Goal: Information Seeking & Learning: Find contact information

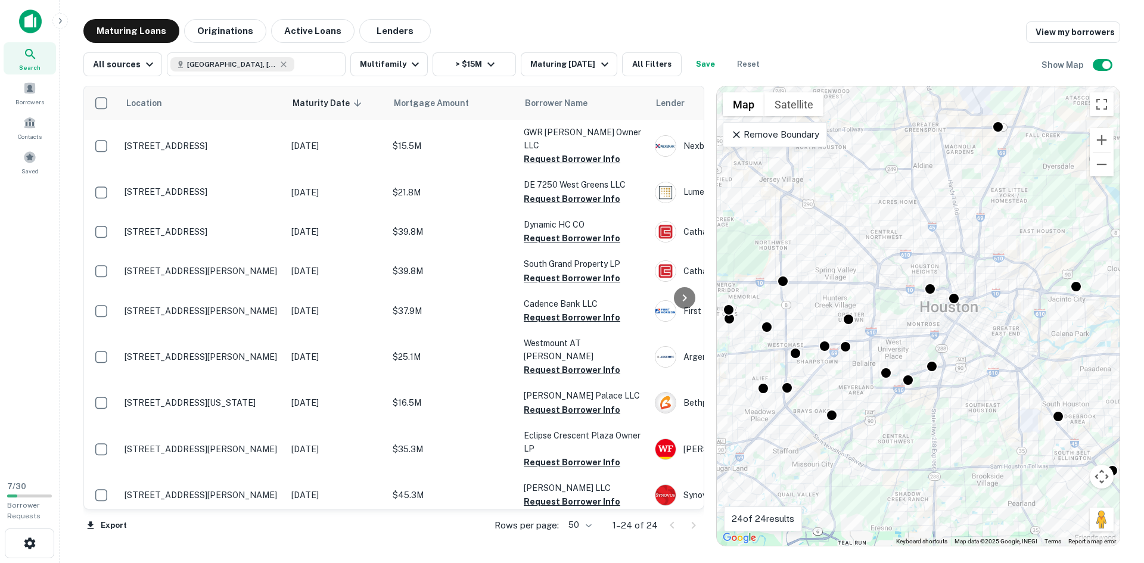
drag, startPoint x: 849, startPoint y: 436, endPoint x: 820, endPoint y: 376, distance: 66.6
click at [820, 376] on div "To activate drag with keyboard, press Alt + Enter. Once in keyboard drag state,…" at bounding box center [918, 315] width 403 height 459
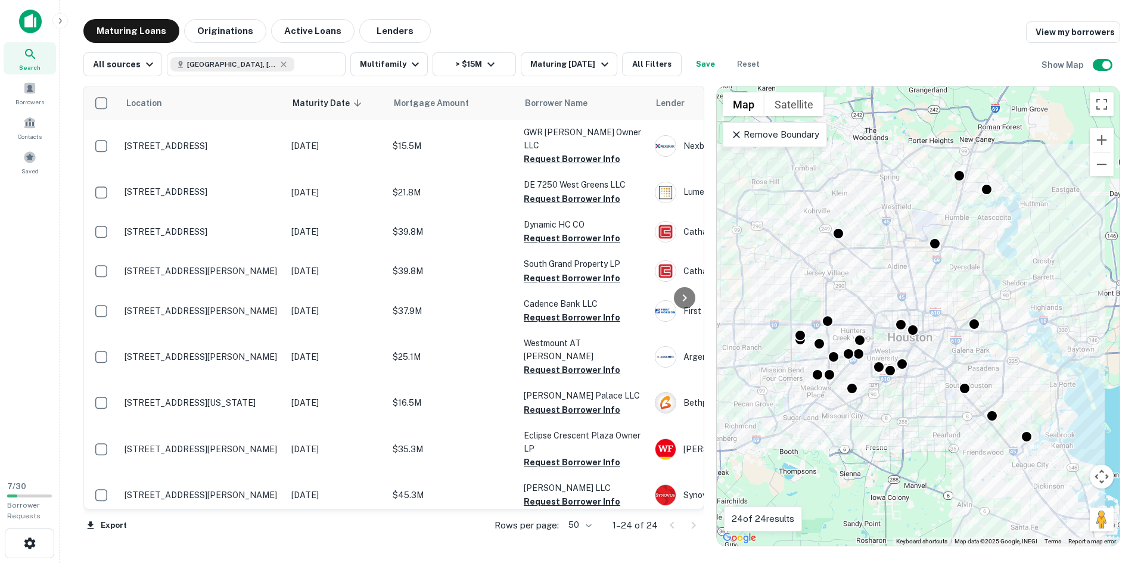
drag, startPoint x: 866, startPoint y: 402, endPoint x: 876, endPoint y: 393, distance: 13.5
click at [876, 393] on div "To activate drag with keyboard, press Alt + Enter. Once in keyboard drag state,…" at bounding box center [918, 315] width 403 height 459
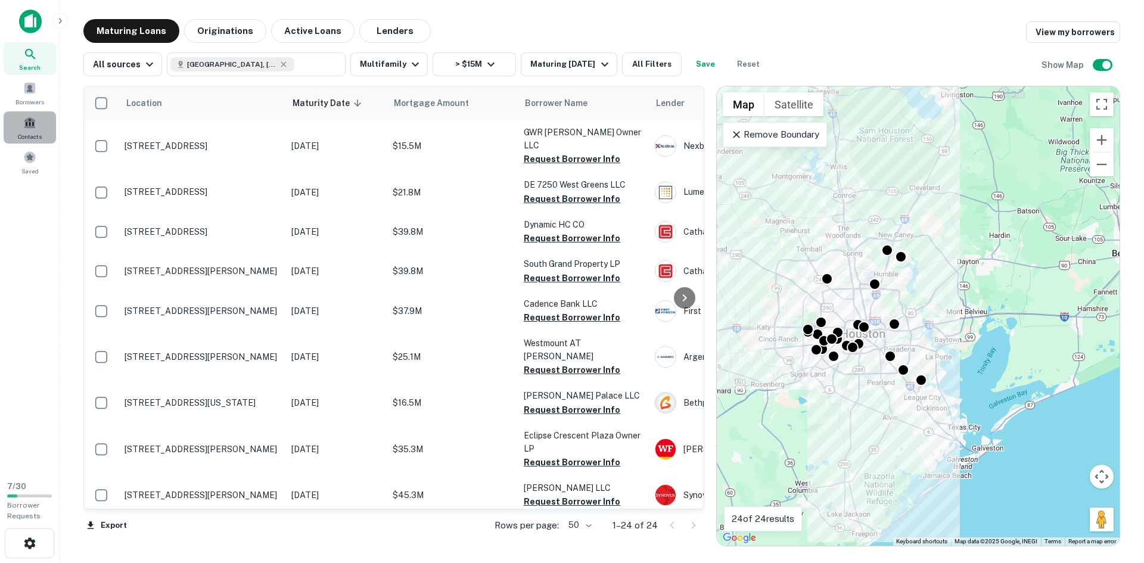
click at [33, 122] on span at bounding box center [29, 122] width 13 height 13
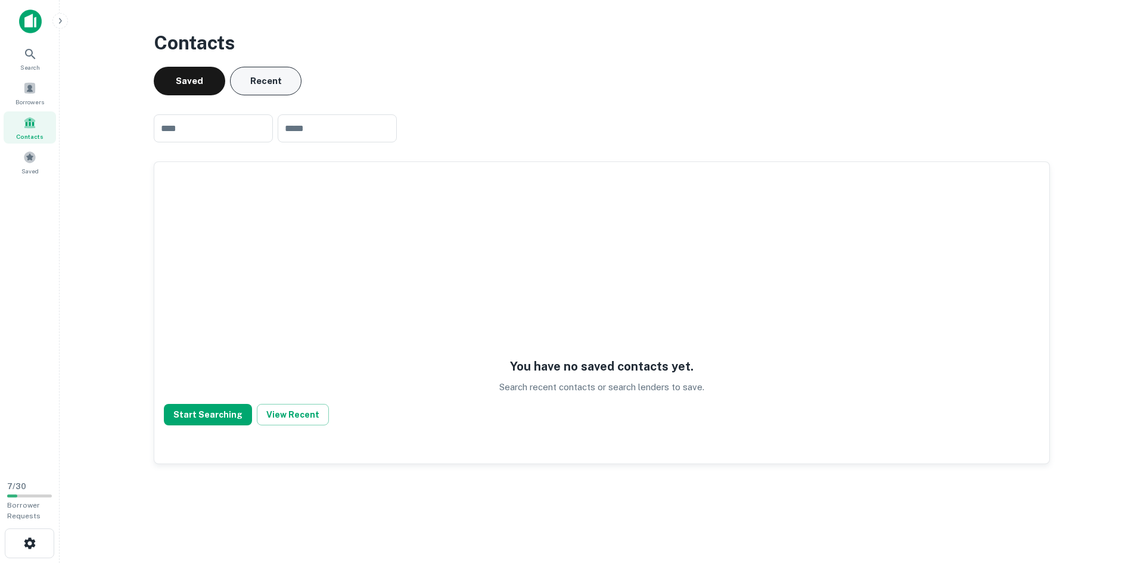
click at [270, 80] on button "Recent" at bounding box center [265, 81] width 71 height 29
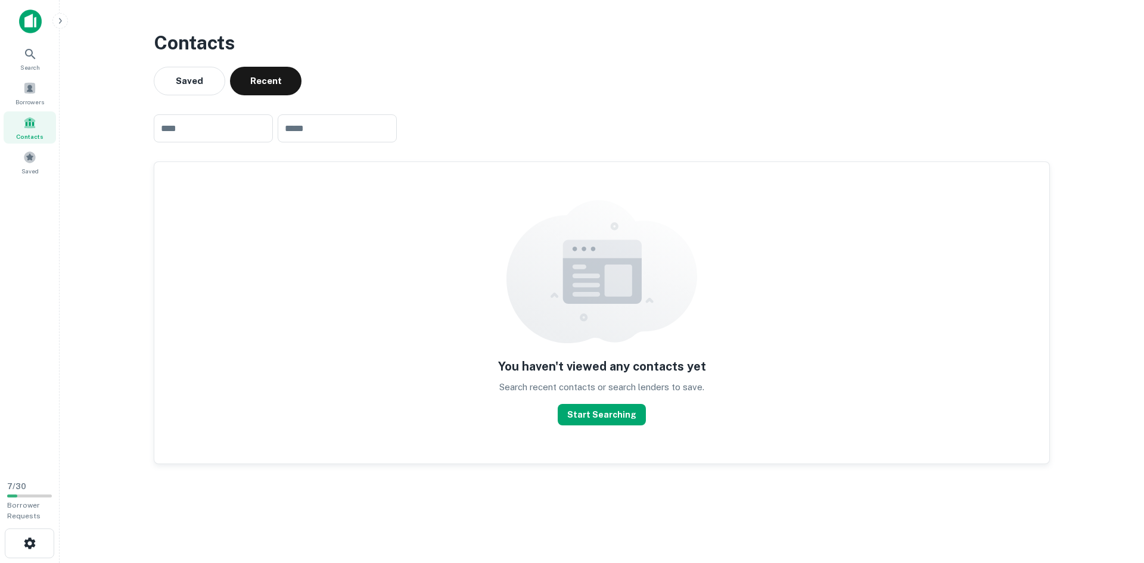
drag, startPoint x: 1120, startPoint y: 0, endPoint x: 677, endPoint y: 42, distance: 445.8
click at [677, 42] on h3 "Contacts" at bounding box center [602, 43] width 896 height 29
click at [20, 491] on div "7 / 30 Borrower Requests" at bounding box center [29, 501] width 54 height 49
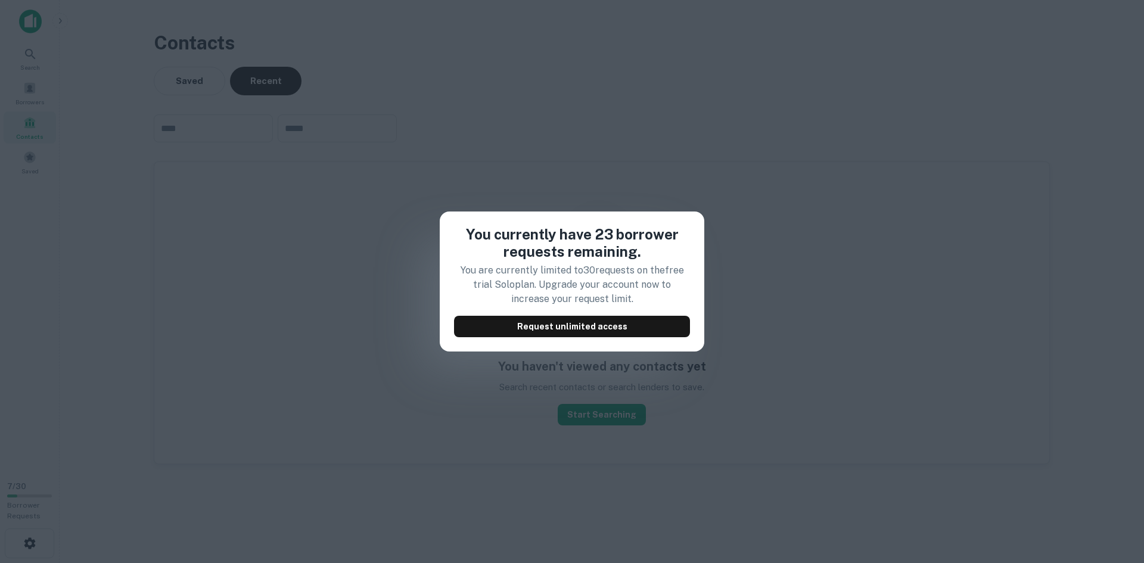
drag, startPoint x: 397, startPoint y: 409, endPoint x: 398, endPoint y: 416, distance: 6.7
click at [398, 415] on div "You currently have 23 borrower requests remaining. You are currently limited to…" at bounding box center [572, 281] width 1144 height 563
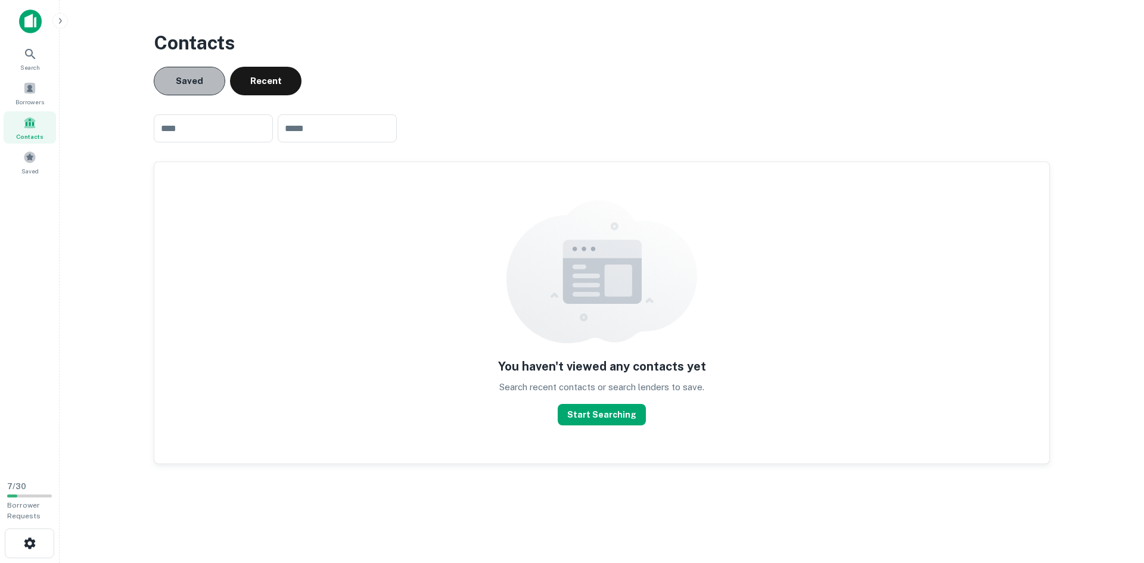
click at [195, 85] on button "Saved" at bounding box center [189, 81] width 71 height 29
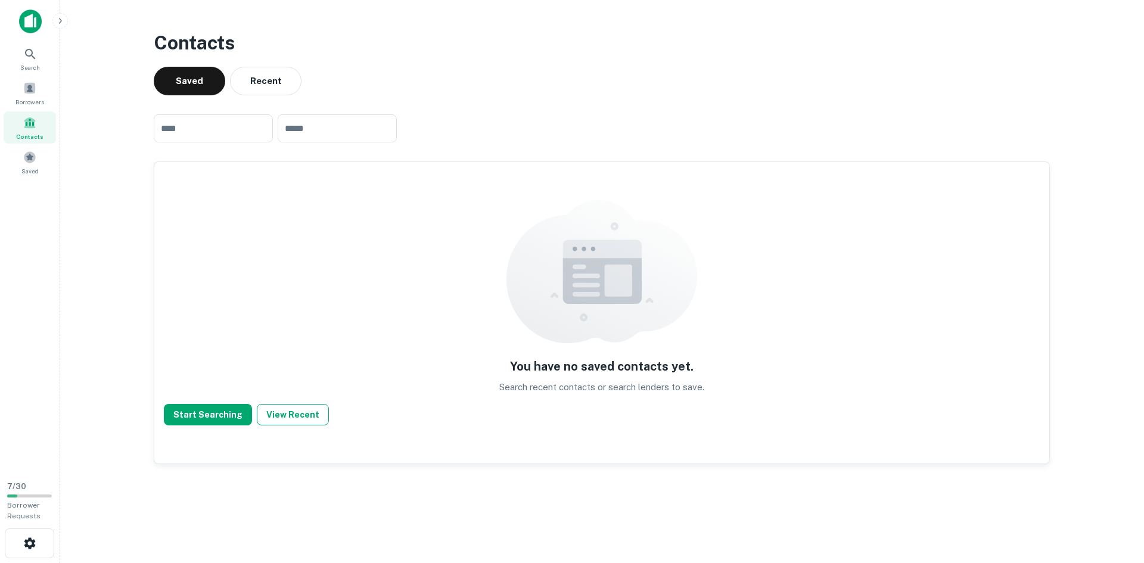
click at [283, 416] on button "View Recent" at bounding box center [293, 414] width 72 height 21
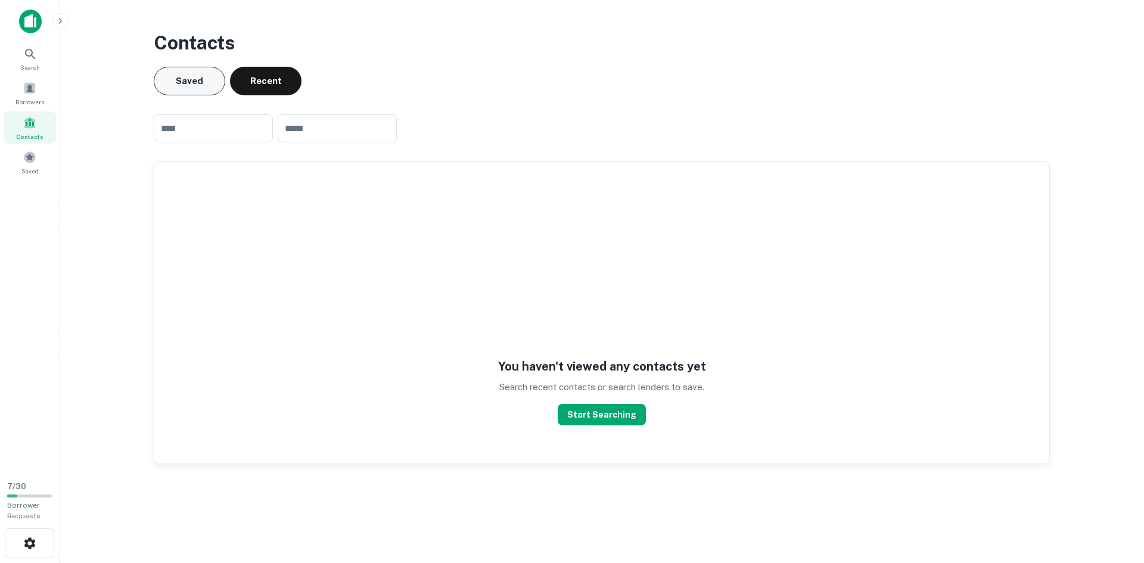
click at [205, 82] on button "Saved" at bounding box center [189, 81] width 71 height 29
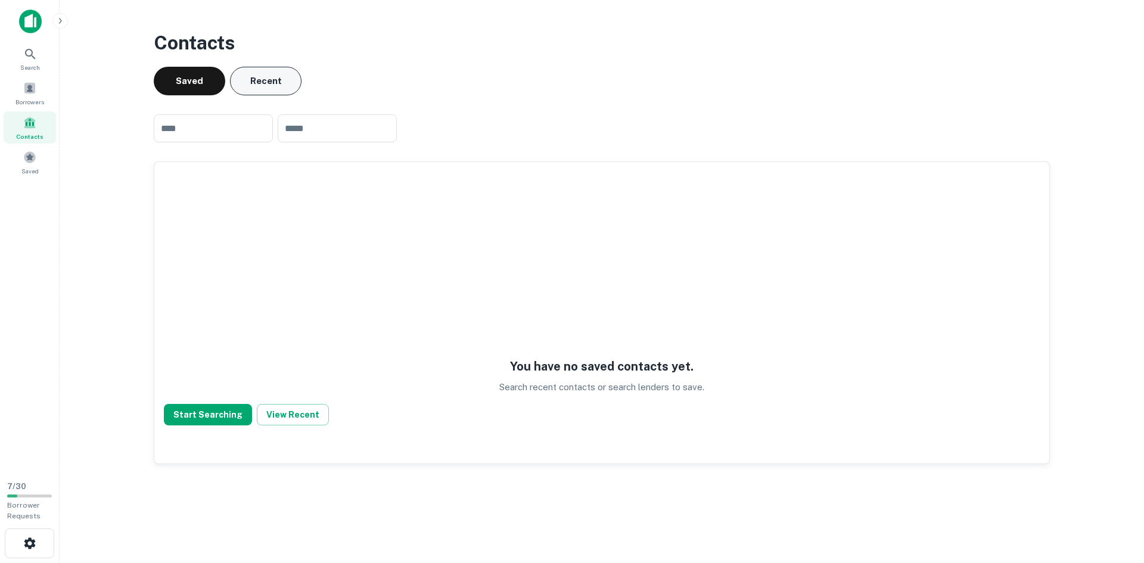
click at [263, 85] on button "Recent" at bounding box center [265, 81] width 71 height 29
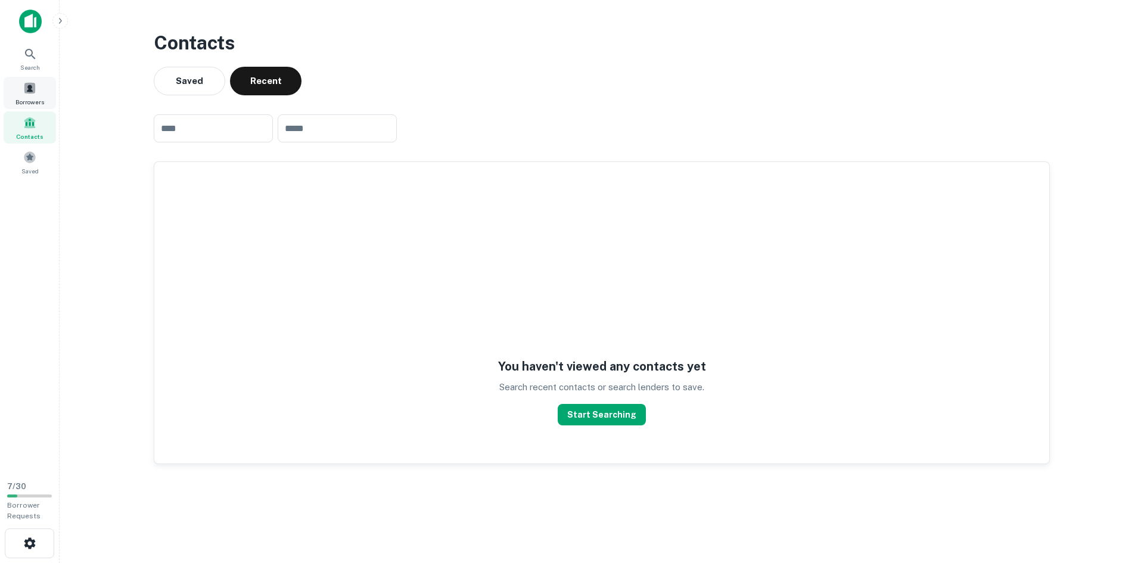
click at [42, 90] on div "Borrowers" at bounding box center [30, 93] width 52 height 32
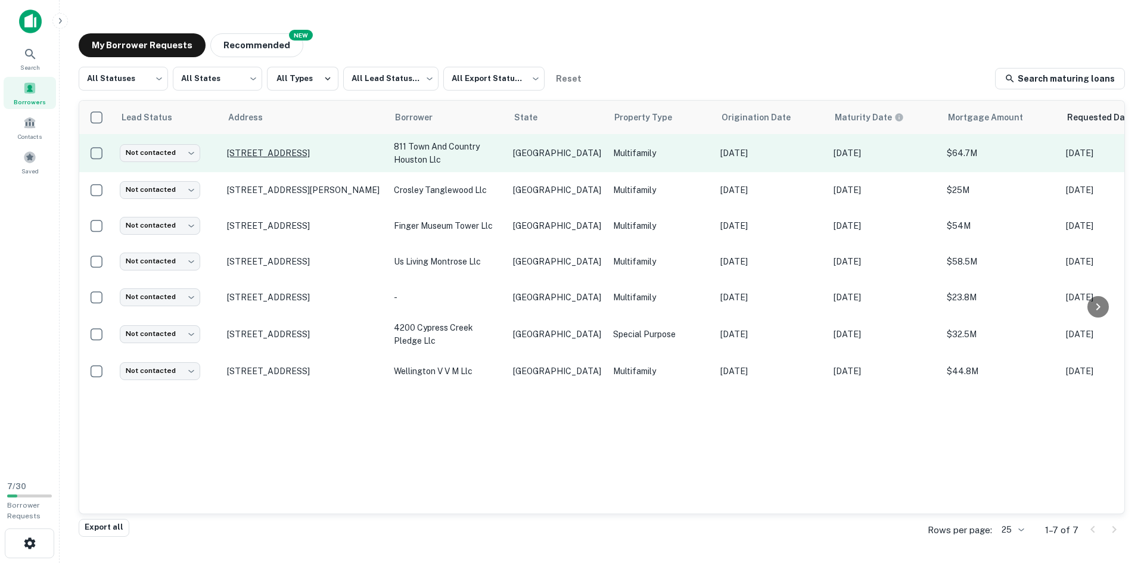
click at [306, 151] on p "[STREET_ADDRESS]" at bounding box center [304, 153] width 155 height 11
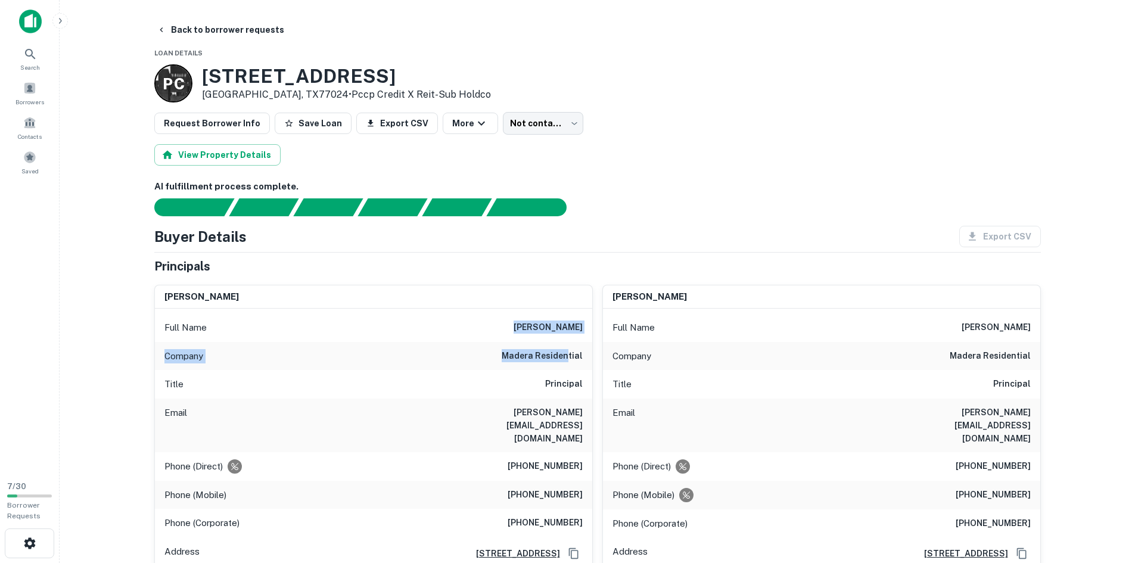
drag, startPoint x: 527, startPoint y: 329, endPoint x: 567, endPoint y: 357, distance: 49.6
click at [567, 357] on div "Full Name [PERSON_NAME] Company madera residential Title Principal Email [PERSO…" at bounding box center [373, 455] width 437 height 293
click at [132, 272] on main "Back to borrower requests Loan Details P C [STREET_ADDRESS] • Pccp Credit X Rei…" at bounding box center [597, 281] width 1075 height 563
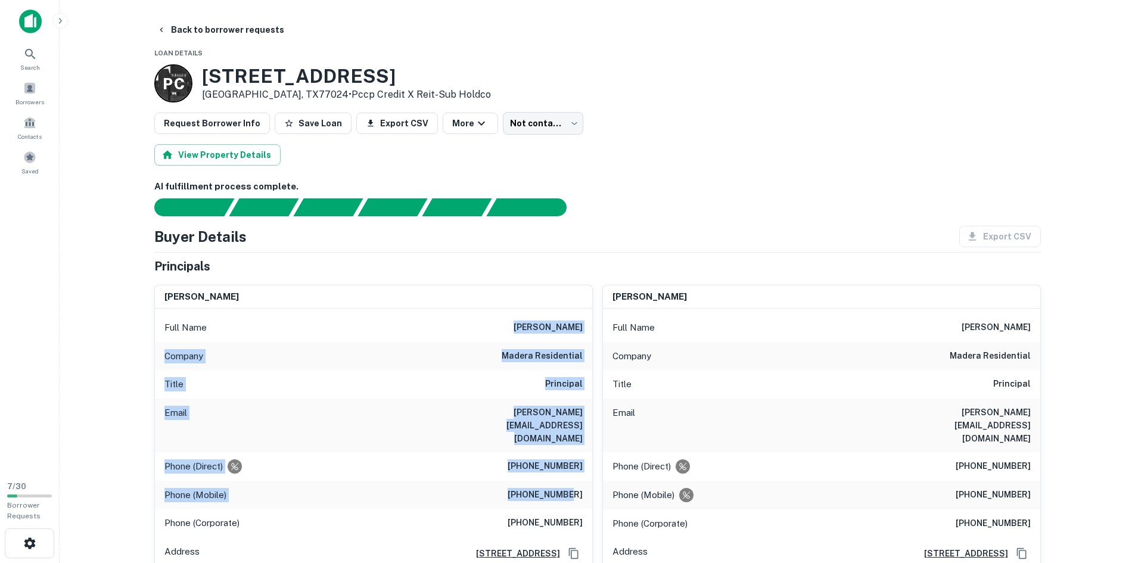
drag, startPoint x: 515, startPoint y: 326, endPoint x: 577, endPoint y: 463, distance: 150.7
click at [577, 463] on div "Full Name [PERSON_NAME] Company madera residential Title Principal Email [PERSO…" at bounding box center [373, 455] width 437 height 293
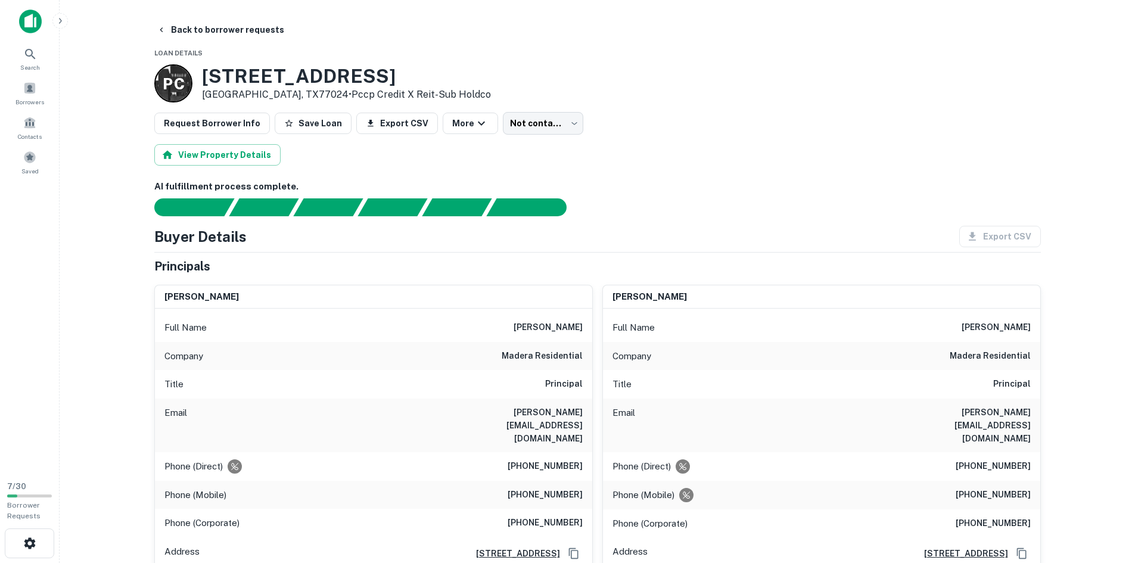
drag, startPoint x: 631, startPoint y: 21, endPoint x: 618, endPoint y: 38, distance: 22.0
click at [632, 23] on div "Back to borrower requests" at bounding box center [597, 29] width 886 height 21
drag, startPoint x: 197, startPoint y: 86, endPoint x: 463, endPoint y: 73, distance: 266.6
click at [457, 75] on div "P C [STREET_ADDRESS] • Pccp Credit X Reit-sub Holdco" at bounding box center [597, 83] width 886 height 38
click at [450, 85] on div "P C [STREET_ADDRESS] • Pccp Credit X Reit-sub Holdco" at bounding box center [597, 83] width 886 height 38
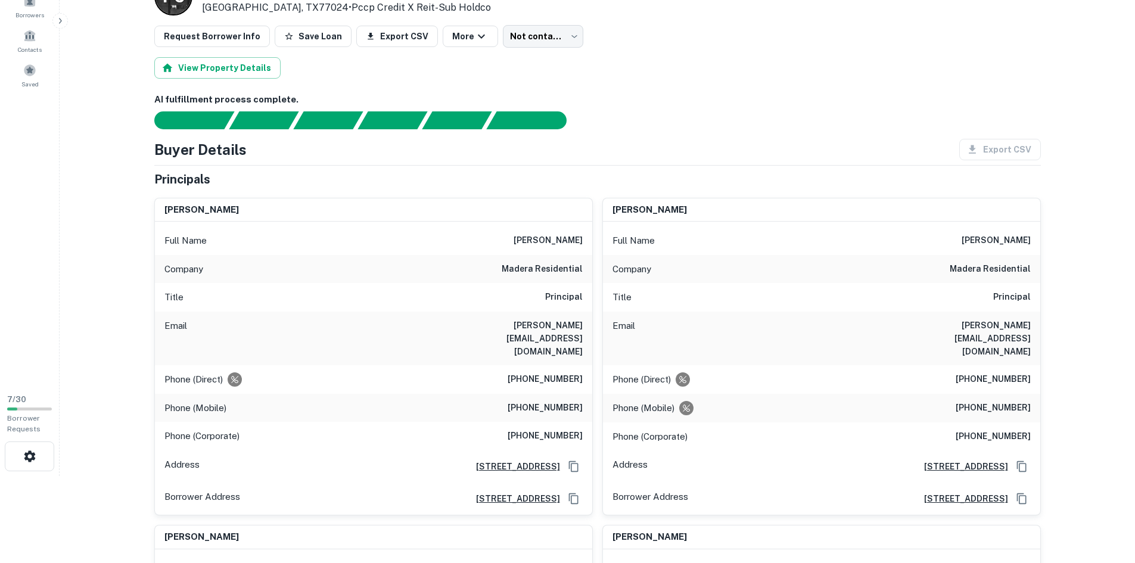
scroll to position [119, 0]
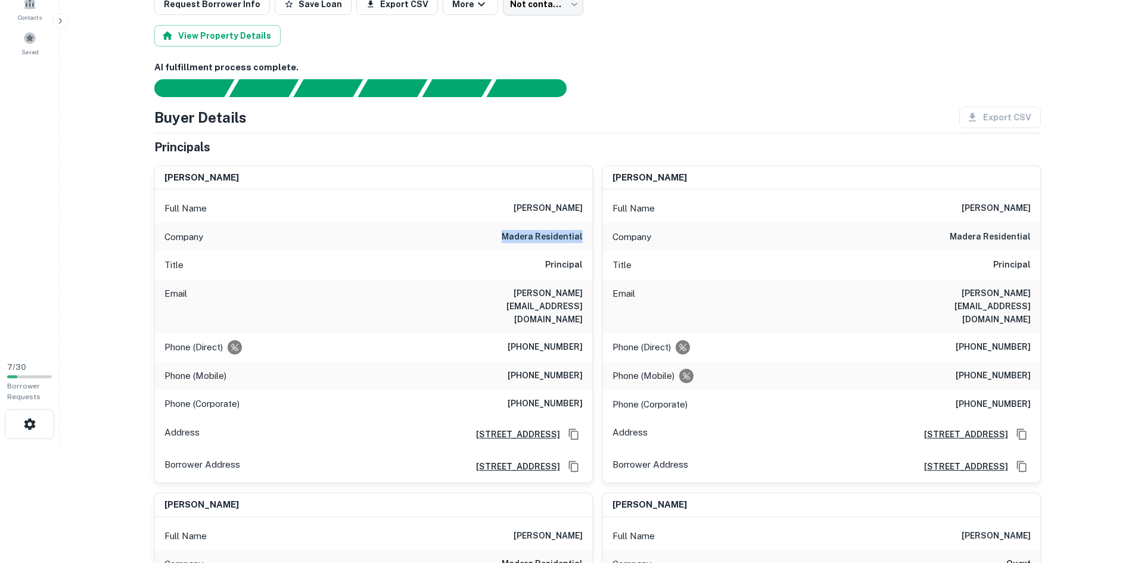
drag, startPoint x: 506, startPoint y: 235, endPoint x: 587, endPoint y: 235, distance: 81.0
click at [587, 235] on div "Company madera residential" at bounding box center [373, 237] width 437 height 29
drag, startPoint x: 519, startPoint y: 210, endPoint x: 583, endPoint y: 207, distance: 63.2
click at [583, 207] on div "Full Name [PERSON_NAME]" at bounding box center [373, 208] width 437 height 29
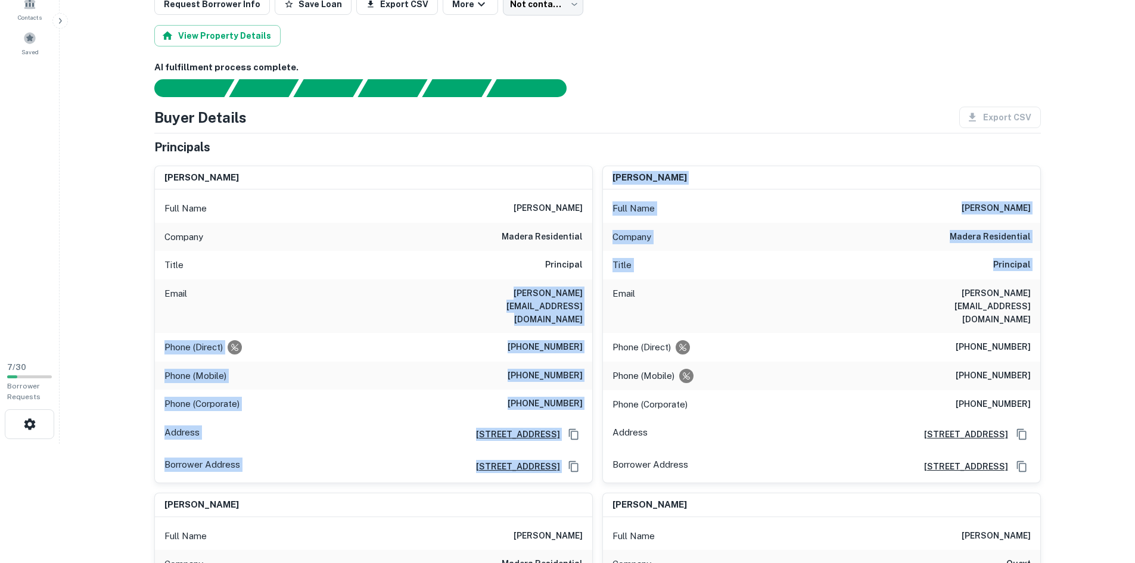
drag, startPoint x: 465, startPoint y: 289, endPoint x: 601, endPoint y: 282, distance: 136.6
click at [601, 282] on div "[PERSON_NAME] Full Name [PERSON_NAME] Company madera residential Title Principa…" at bounding box center [593, 535] width 896 height 758
click at [513, 302] on div "Email [PERSON_NAME][EMAIL_ADDRESS][DOMAIN_NAME]" at bounding box center [373, 306] width 437 height 54
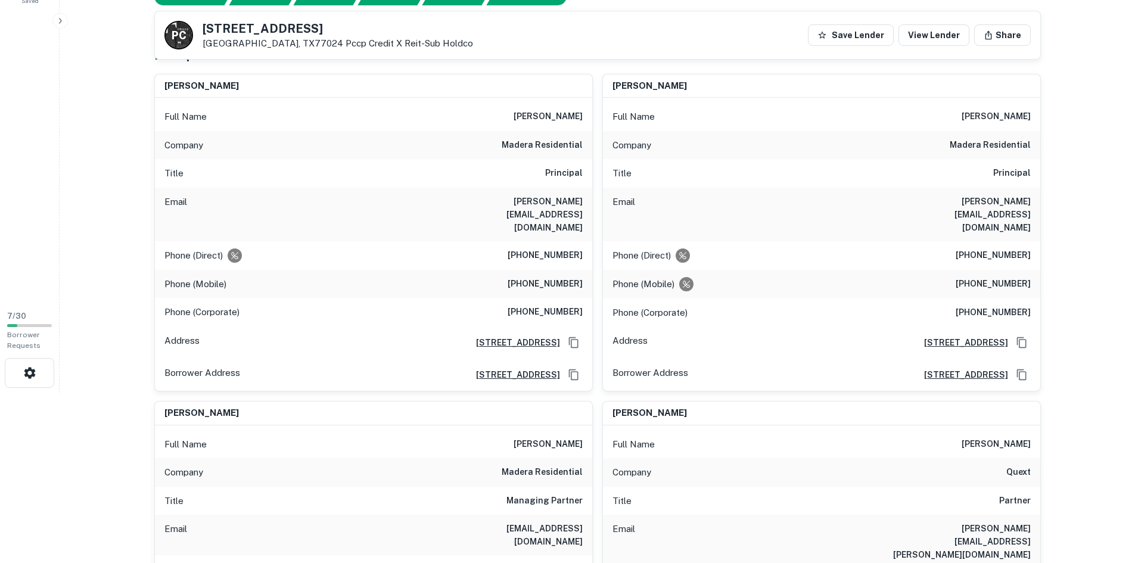
scroll to position [238, 0]
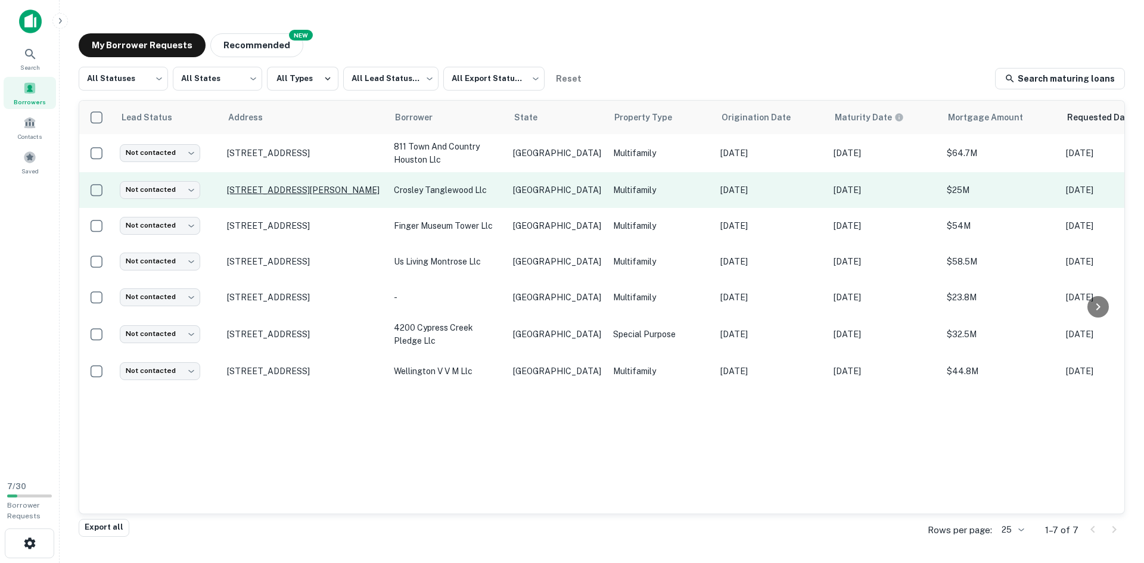
click at [287, 190] on p "[STREET_ADDRESS][PERSON_NAME]" at bounding box center [304, 190] width 155 height 11
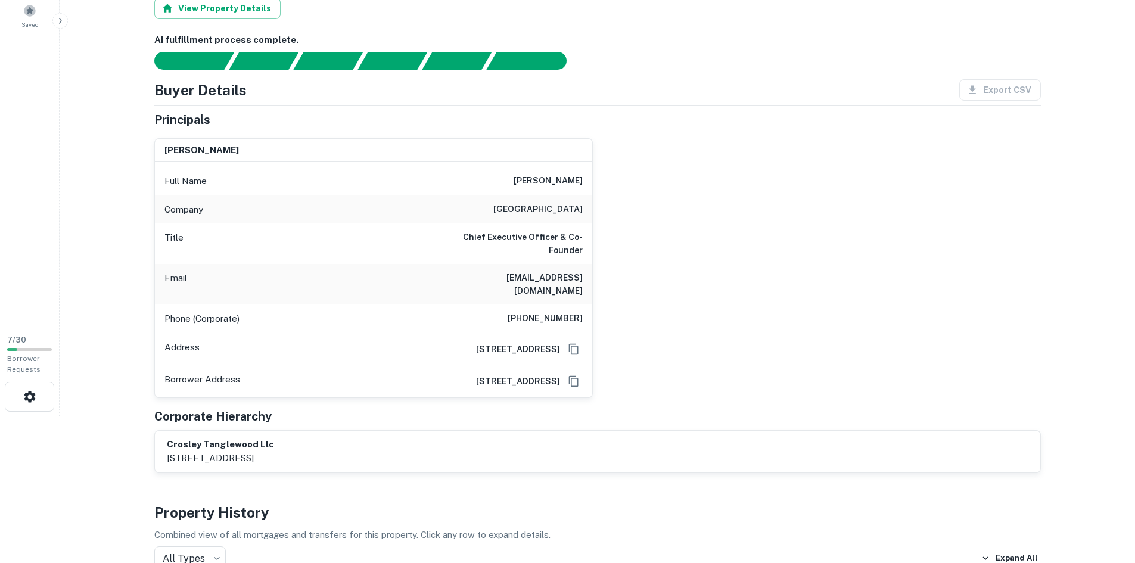
scroll to position [179, 0]
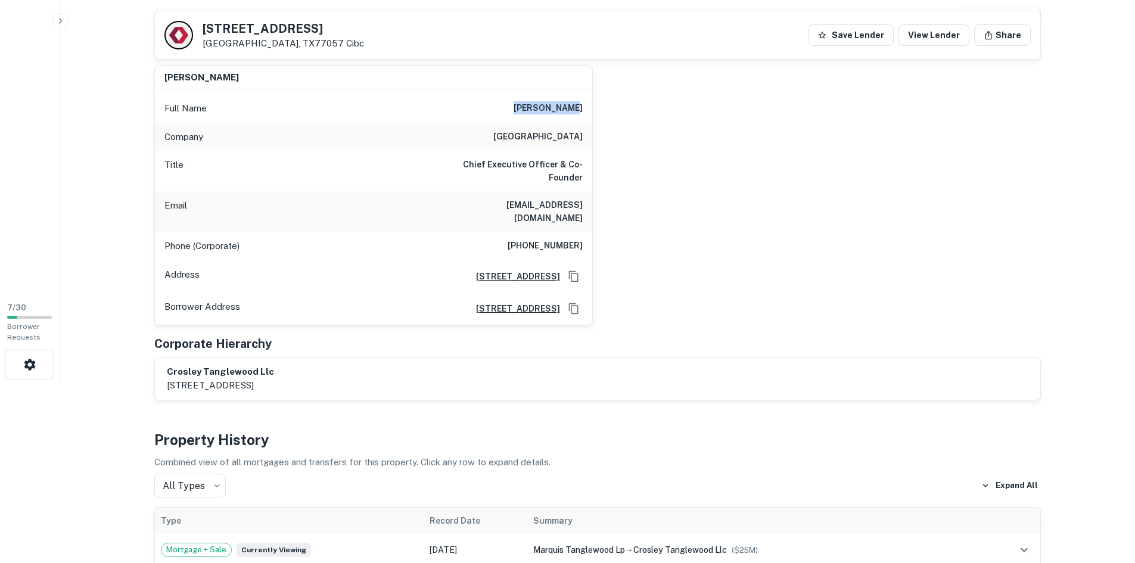
drag, startPoint x: 519, startPoint y: 107, endPoint x: 585, endPoint y: 108, distance: 65.5
click at [587, 107] on div "Full Name [PERSON_NAME]" at bounding box center [373, 108] width 437 height 29
drag, startPoint x: 531, startPoint y: 136, endPoint x: 593, endPoint y: 138, distance: 61.4
click at [593, 138] on div "[PERSON_NAME] Full Name [PERSON_NAME] Company providence Title Chief Executive …" at bounding box center [593, 190] width 896 height 269
drag, startPoint x: 467, startPoint y: 160, endPoint x: 614, endPoint y: 188, distance: 149.2
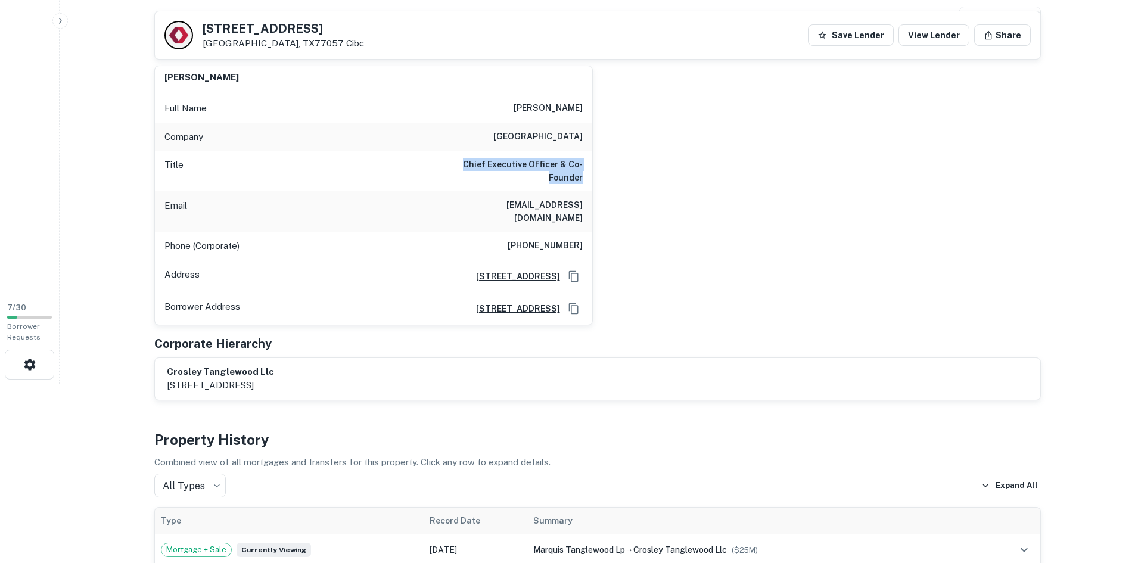
click at [614, 188] on div "[PERSON_NAME] Full Name [PERSON_NAME] Company providence Title Chief Executive …" at bounding box center [593, 190] width 896 height 269
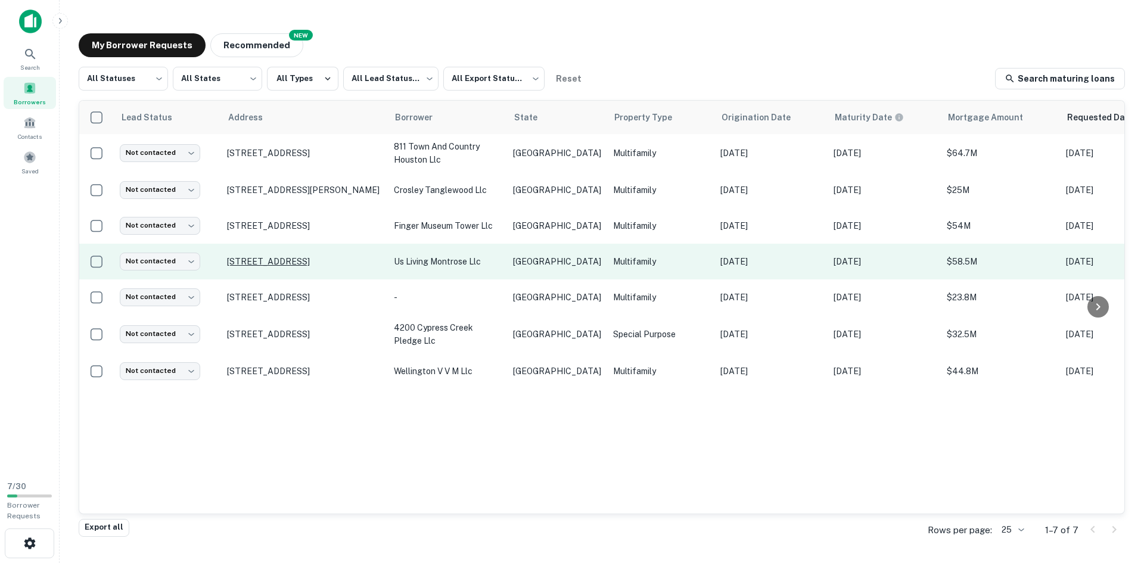
click at [314, 256] on p "[STREET_ADDRESS]" at bounding box center [304, 261] width 155 height 11
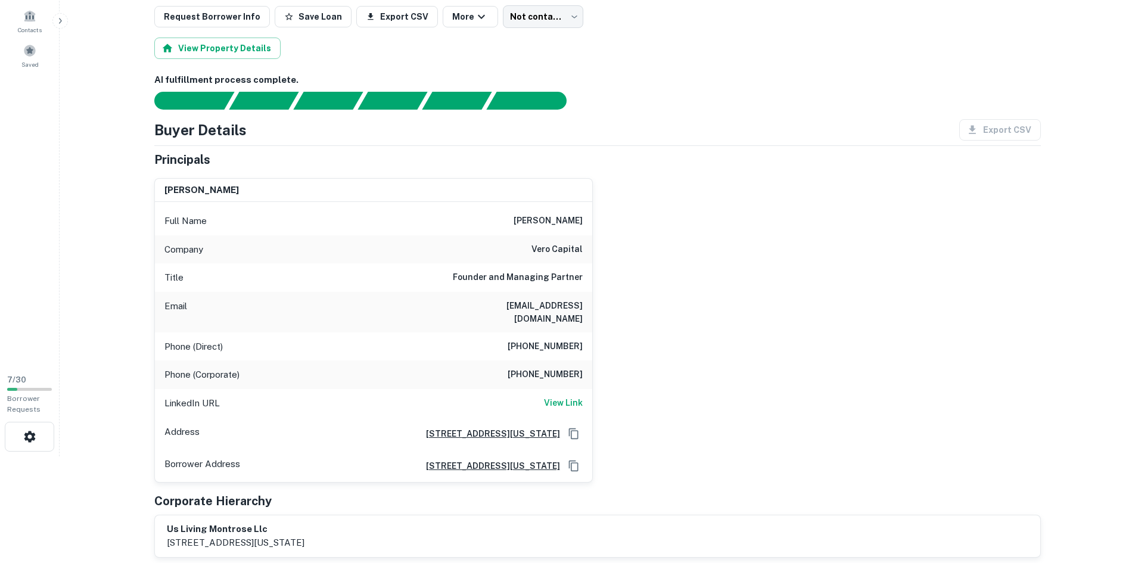
scroll to position [119, 0]
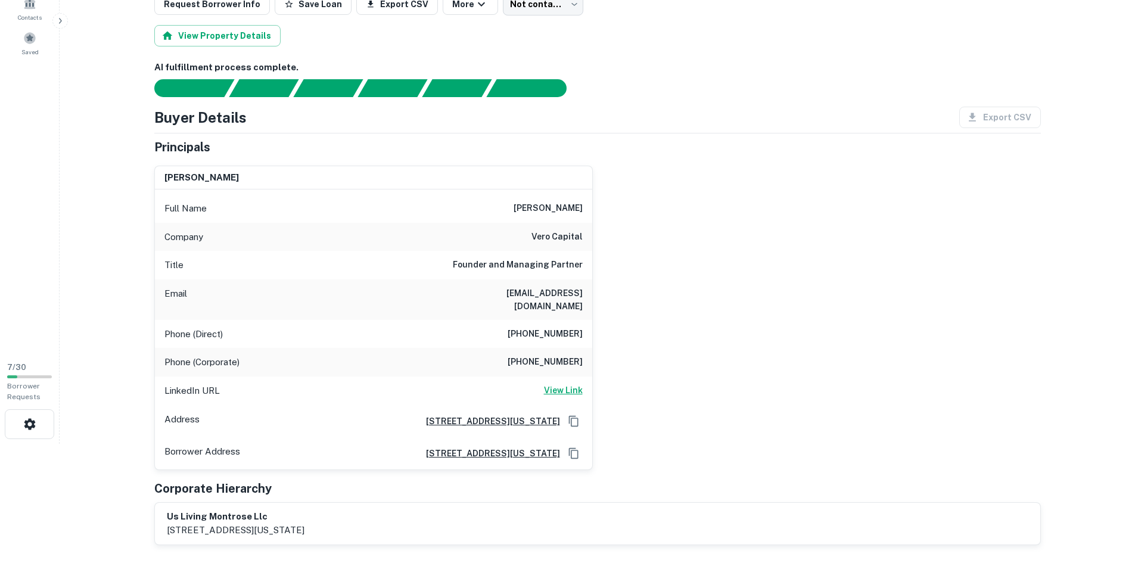
click at [545, 385] on div "LinkedIn URL View Link" at bounding box center [373, 390] width 437 height 29
click at [566, 384] on h6 "View Link" at bounding box center [563, 390] width 39 height 13
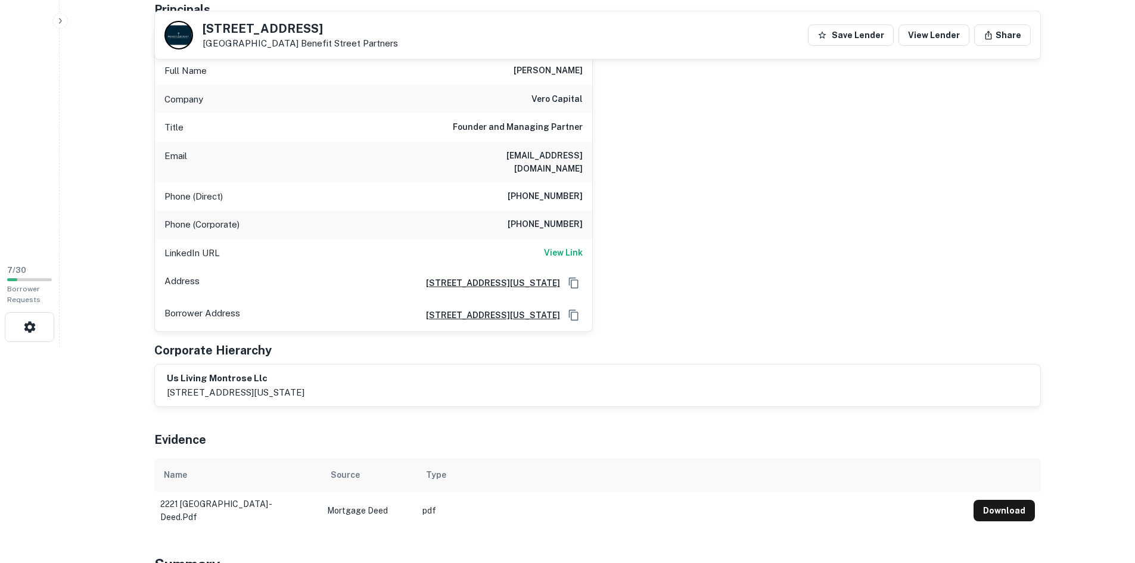
scroll to position [60, 0]
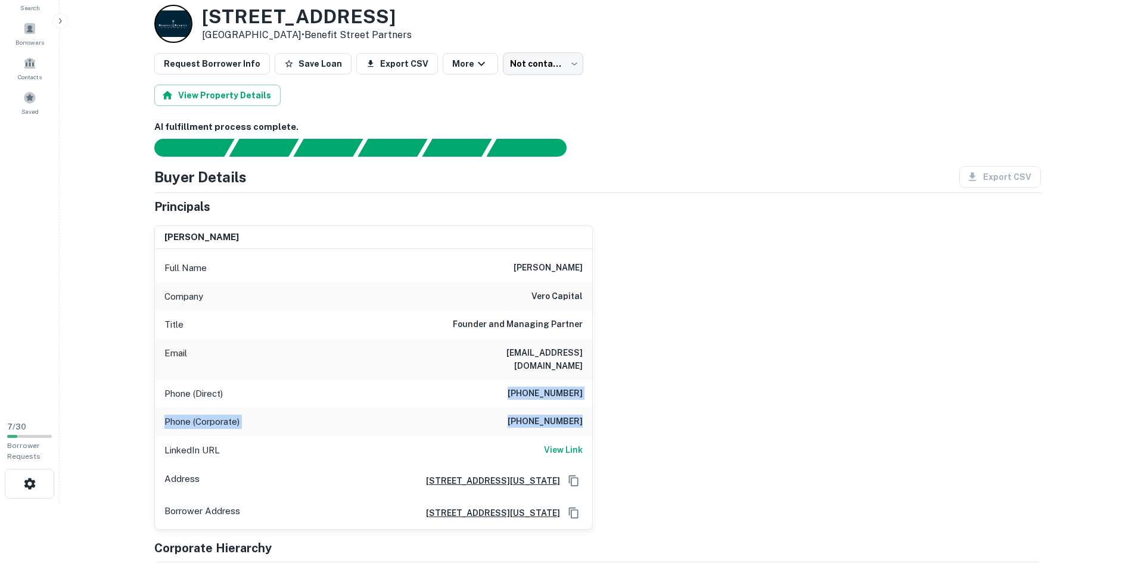
drag, startPoint x: 512, startPoint y: 383, endPoint x: 587, endPoint y: 408, distance: 79.7
click at [587, 408] on div "Full Name [PERSON_NAME] Company vero capital Title Founder and Managing Partner…" at bounding box center [373, 388] width 437 height 279
click at [531, 387] on h6 "[PHONE_NUMBER]" at bounding box center [544, 394] width 75 height 14
drag, startPoint x: 525, startPoint y: 384, endPoint x: 589, endPoint y: 400, distance: 66.2
click at [589, 400] on div "Full Name [PERSON_NAME] Company vero capital Title Founder and Managing Partner…" at bounding box center [373, 388] width 437 height 279
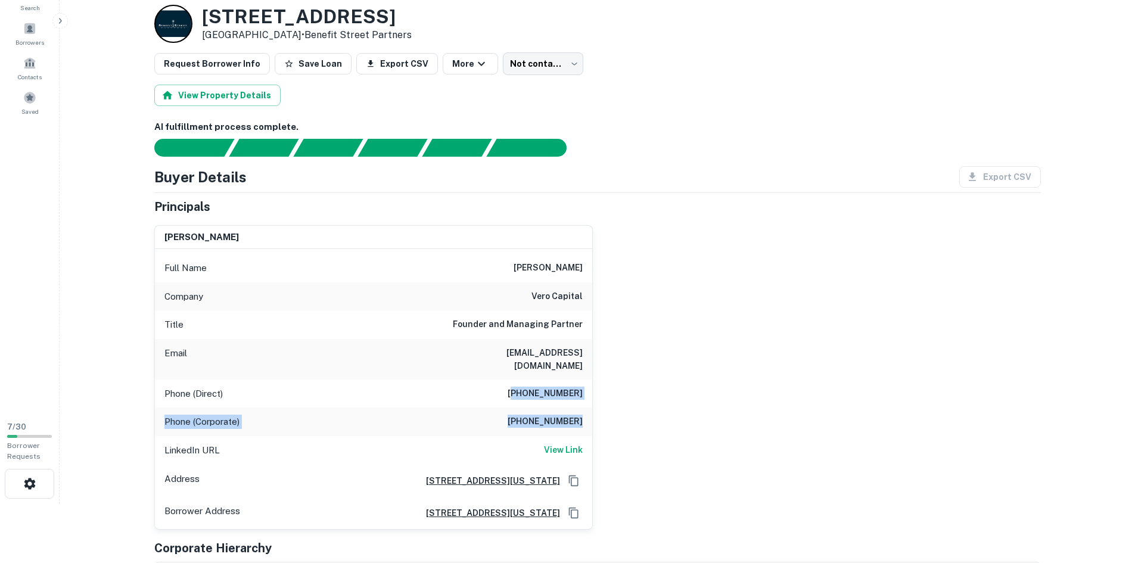
click at [597, 388] on div "[PERSON_NAME] Full Name [PERSON_NAME] Company vero capital Title Founder and Ma…" at bounding box center [593, 373] width 896 height 314
